Goal: Task Accomplishment & Management: Manage account settings

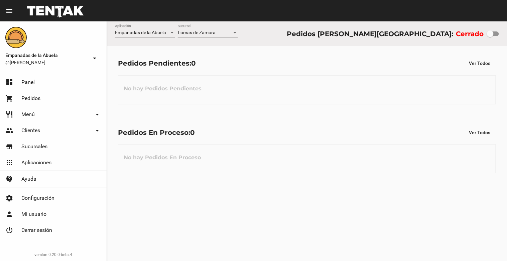
click at [491, 35] on div at bounding box center [490, 33] width 7 height 7
click at [490, 36] on input "checkbox" at bounding box center [490, 36] width 0 height 0
checkbox input "true"
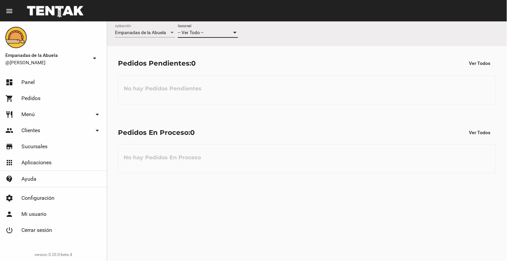
click at [216, 35] on div "-- Ver Todo --" at bounding box center [205, 32] width 54 height 5
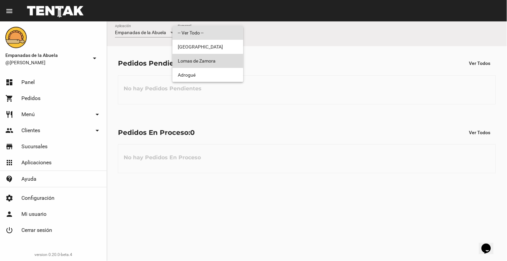
click at [213, 57] on span "Lomas de Zamora" at bounding box center [208, 61] width 60 height 14
